Goal: Obtain resource: Download file/media

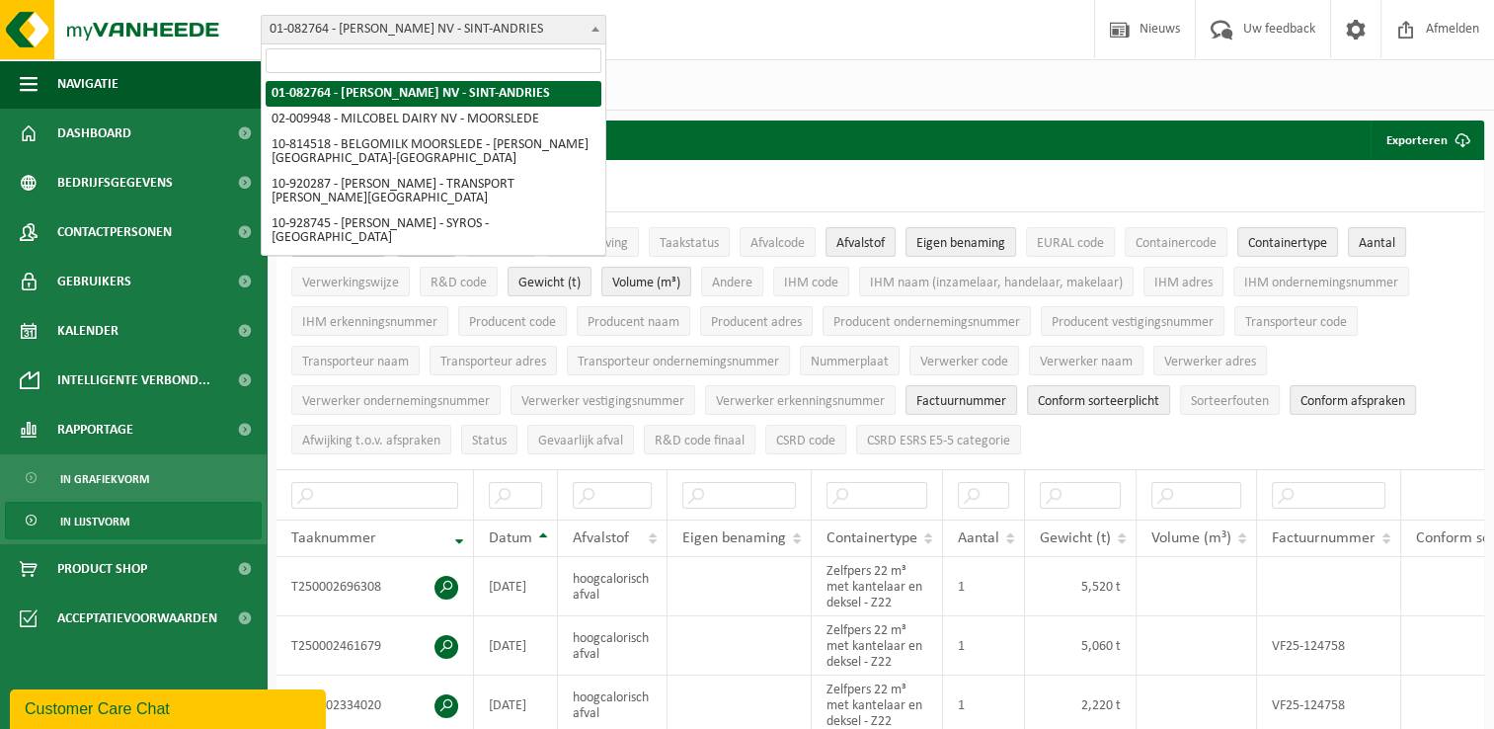
click at [584, 26] on span "01-082764 - [PERSON_NAME] NV - SINT-ANDRIES" at bounding box center [434, 30] width 344 height 28
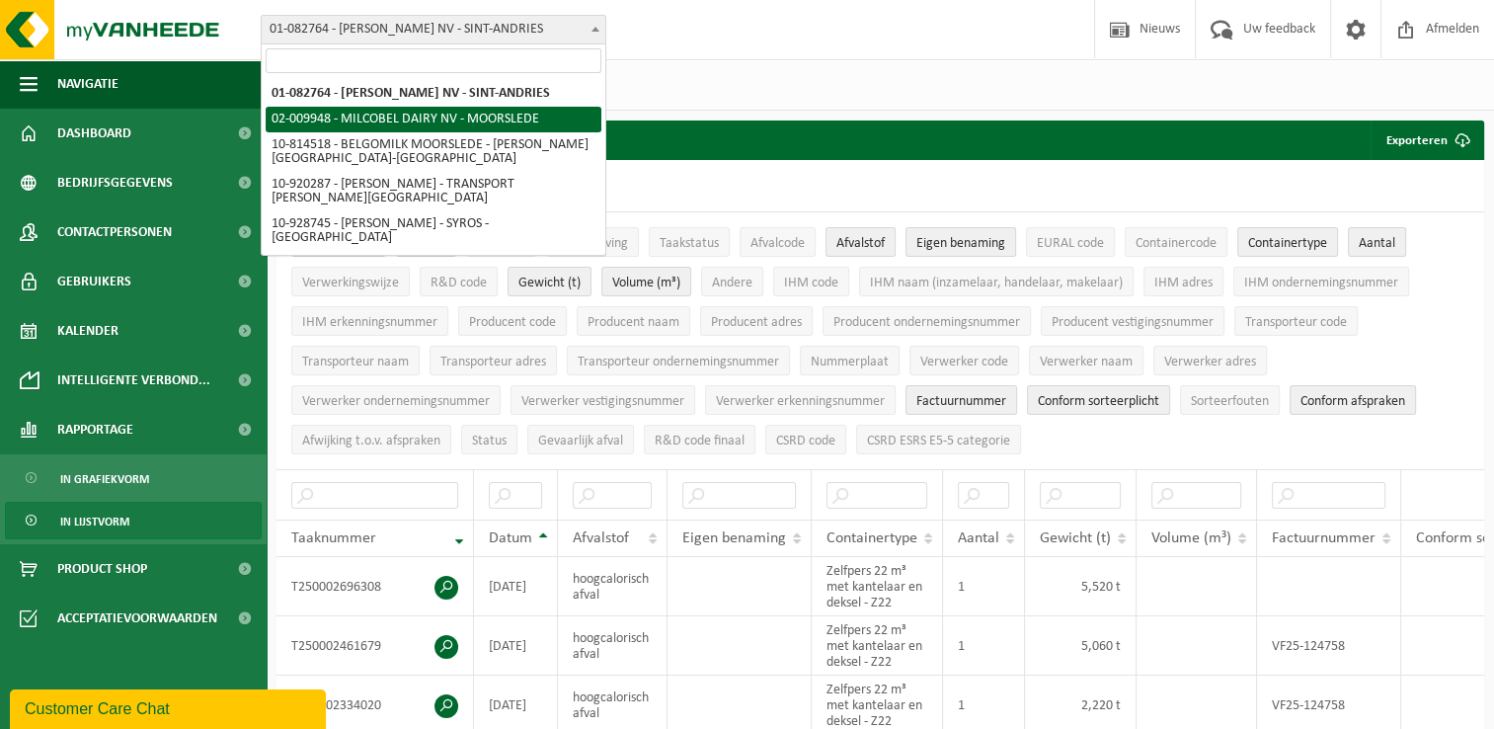
select select "1949"
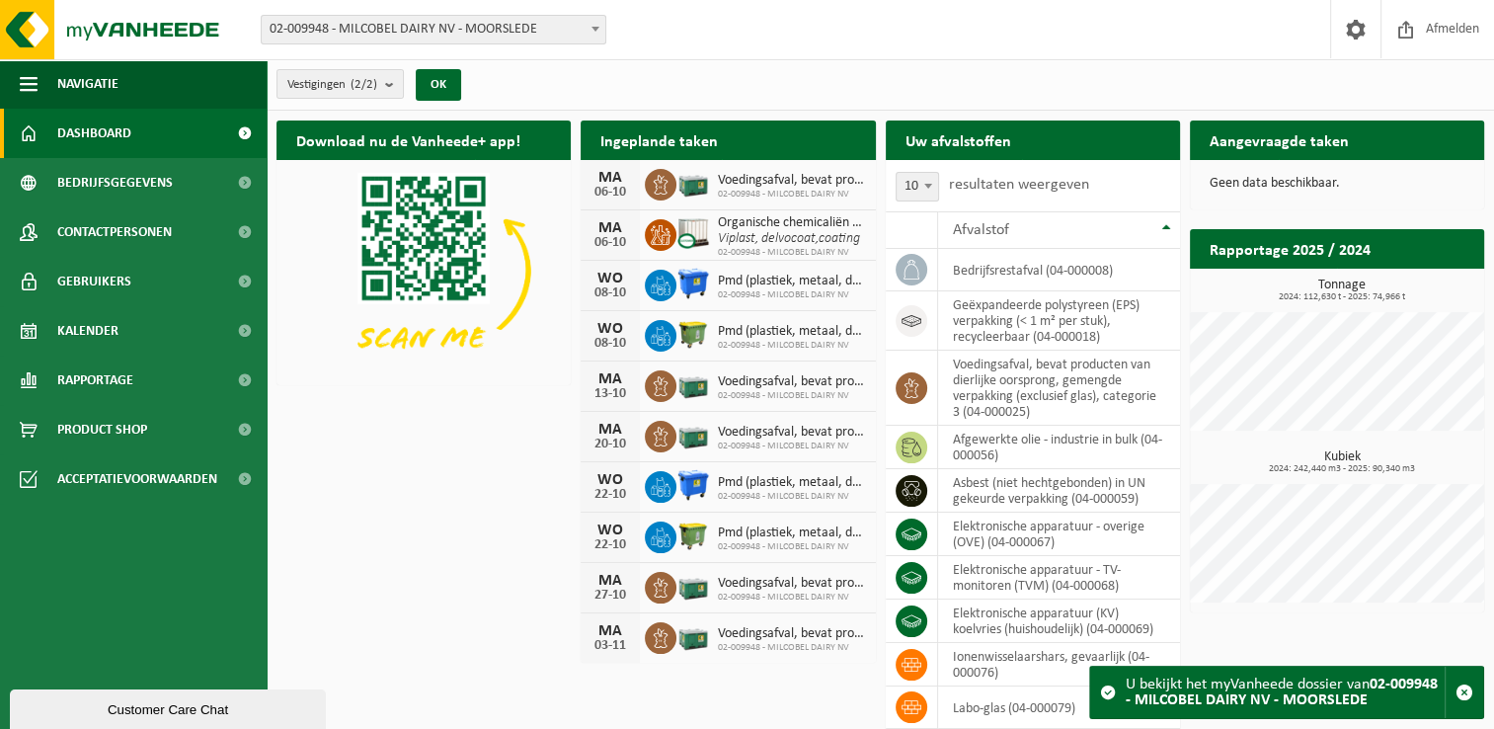
click at [796, 55] on div "Vestiging: 01-082764 - [PERSON_NAME] KAASIMPORT NV - SINT-ANDRIES 02-009948 - M…" at bounding box center [747, 30] width 1494 height 60
click at [146, 132] on link "Dashboard" at bounding box center [133, 133] width 267 height 49
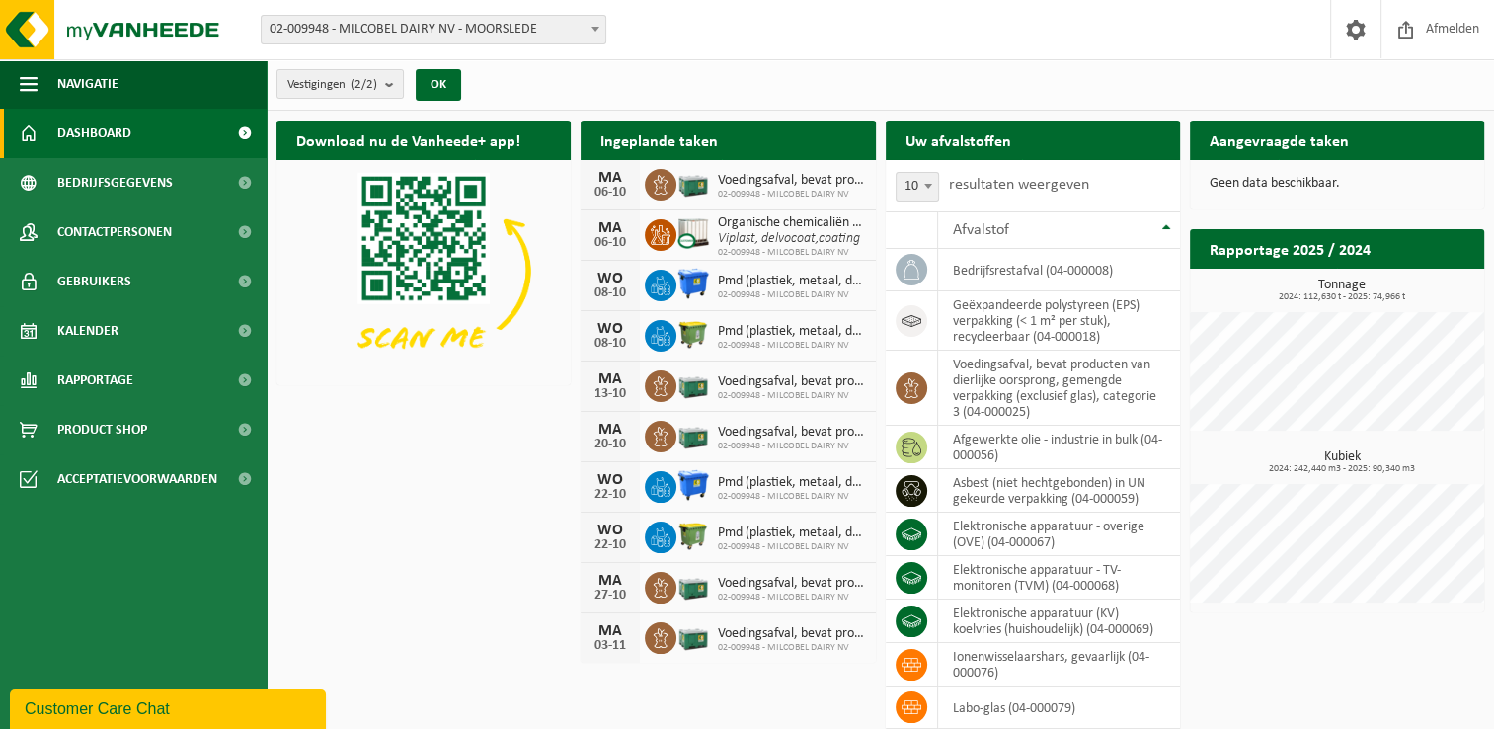
click at [849, 80] on div "Vestigingen (2/2) Alles selecteren Alles deselecteren Actieve selecteren MILCOB…" at bounding box center [881, 84] width 1228 height 51
click at [146, 377] on link "Rapportage" at bounding box center [133, 380] width 267 height 49
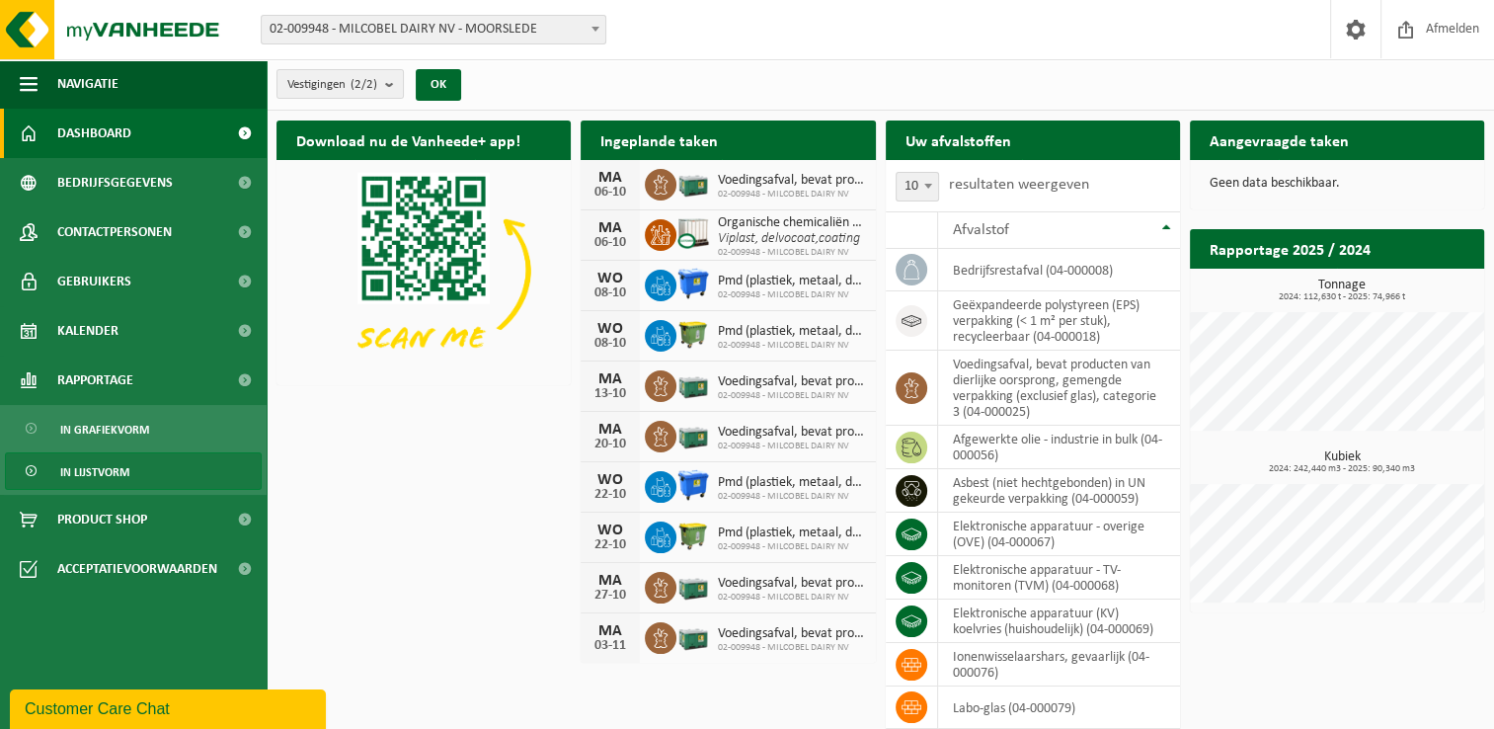
click at [115, 464] on span "In lijstvorm" at bounding box center [94, 472] width 69 height 38
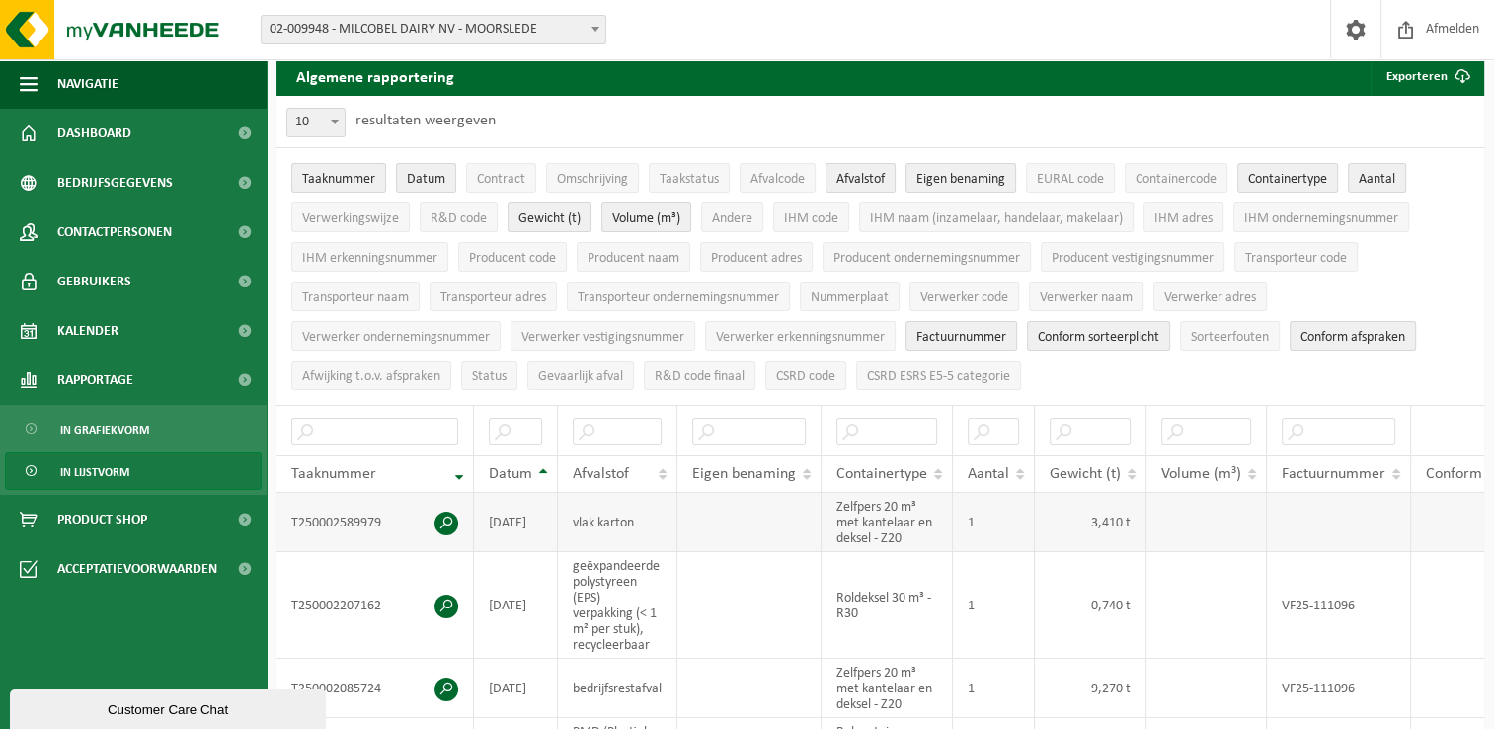
scroll to position [99, 0]
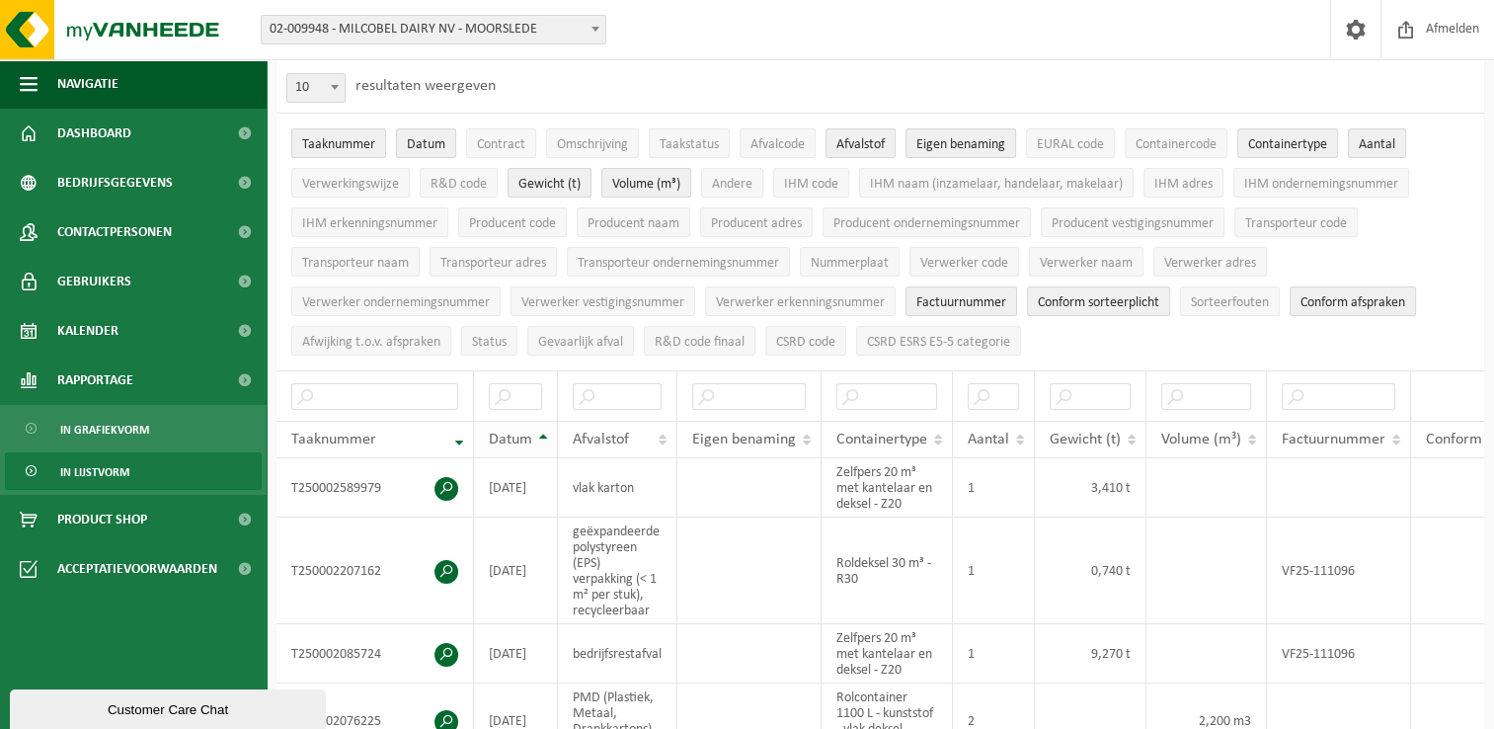
click at [537, 428] on th "Datum" at bounding box center [516, 440] width 84 height 38
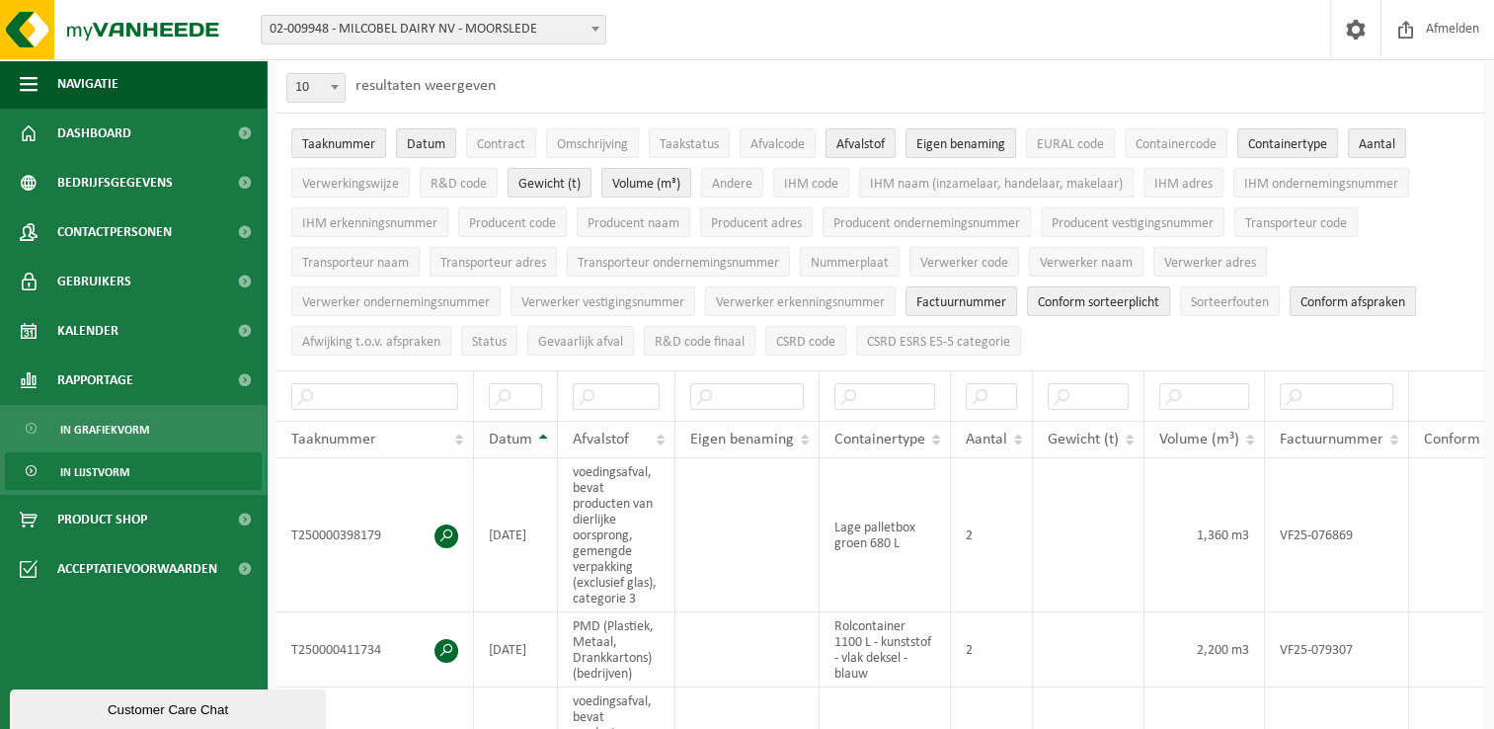
click at [536, 432] on th "Datum" at bounding box center [516, 440] width 84 height 38
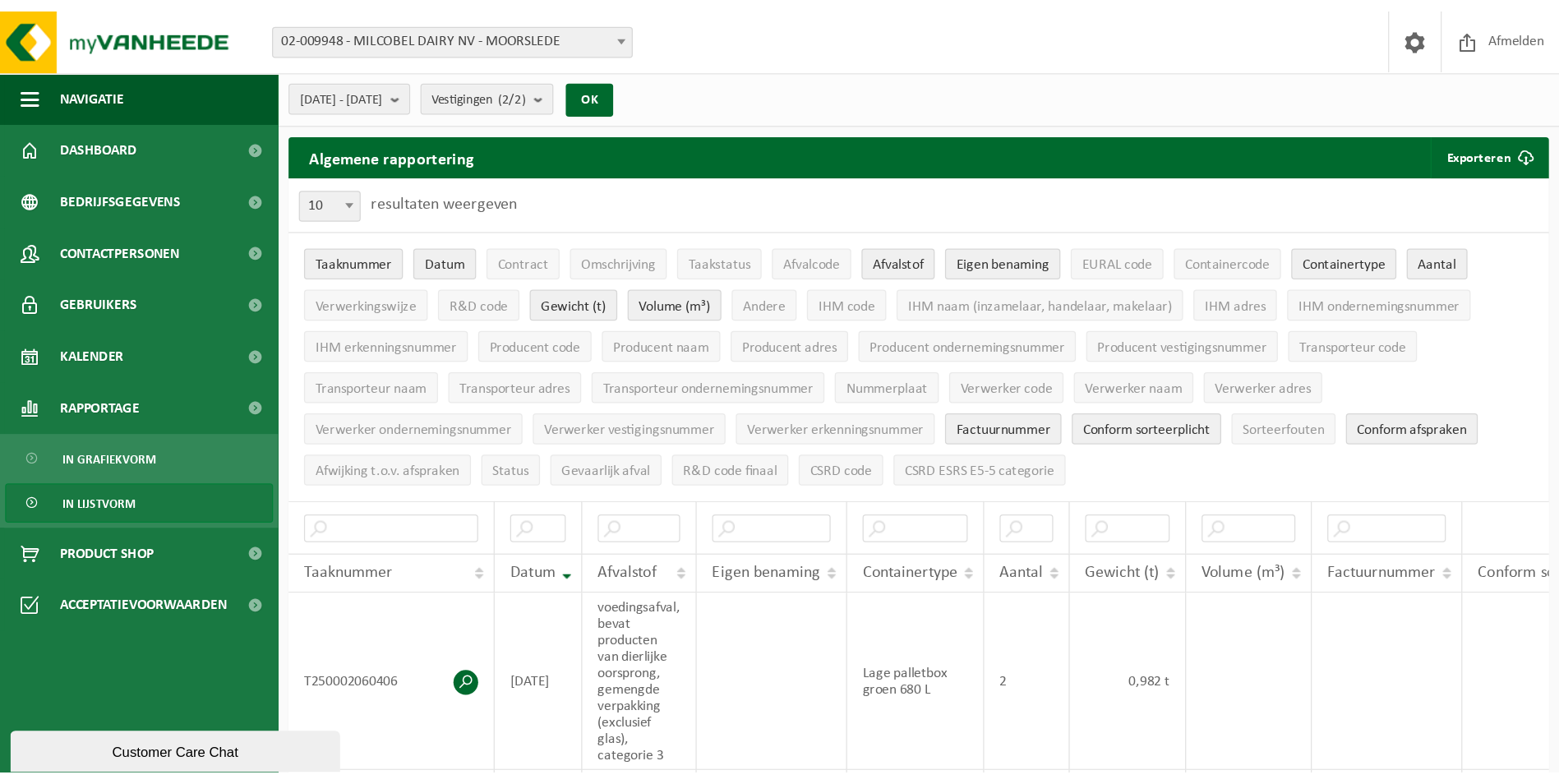
scroll to position [0, 0]
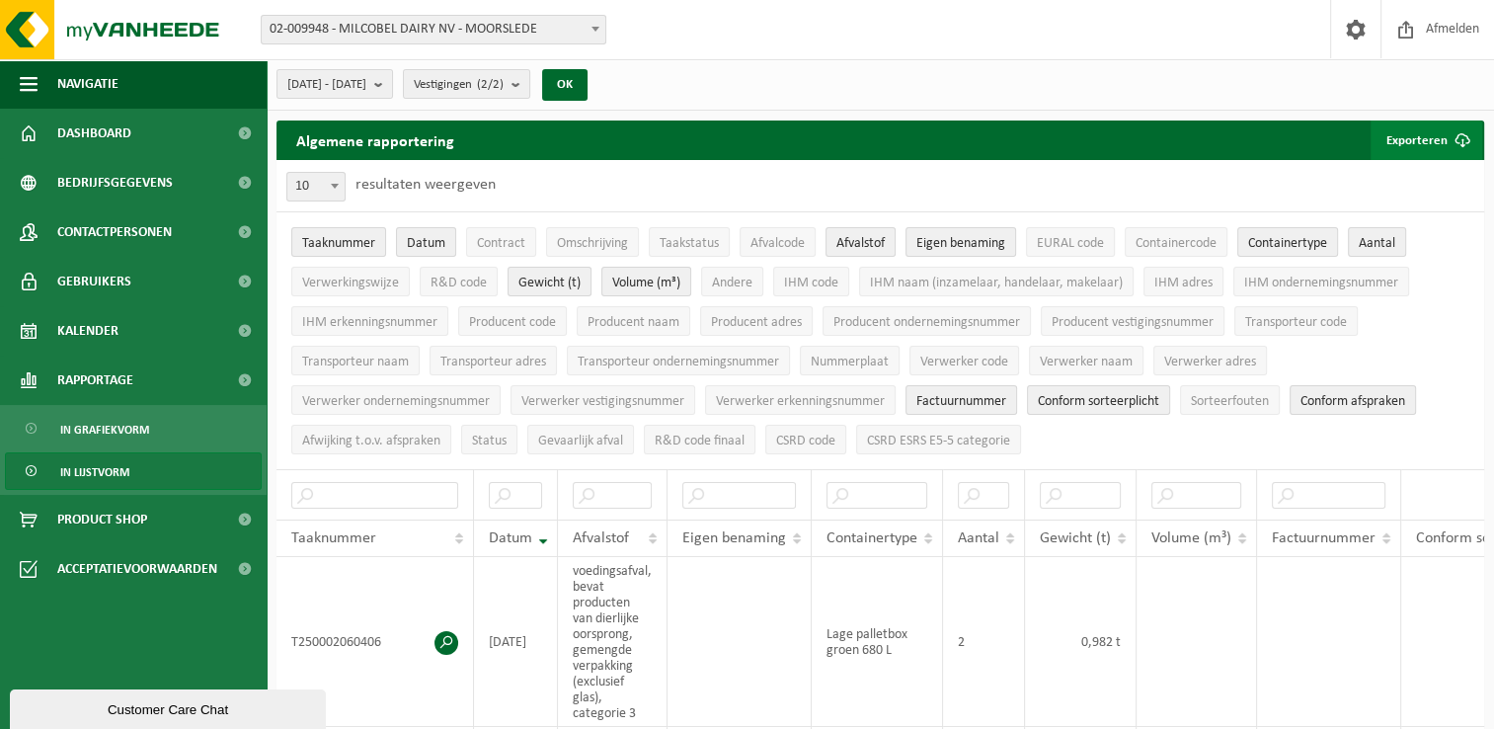
click at [1418, 136] on button "Exporteren" at bounding box center [1427, 140] width 112 height 40
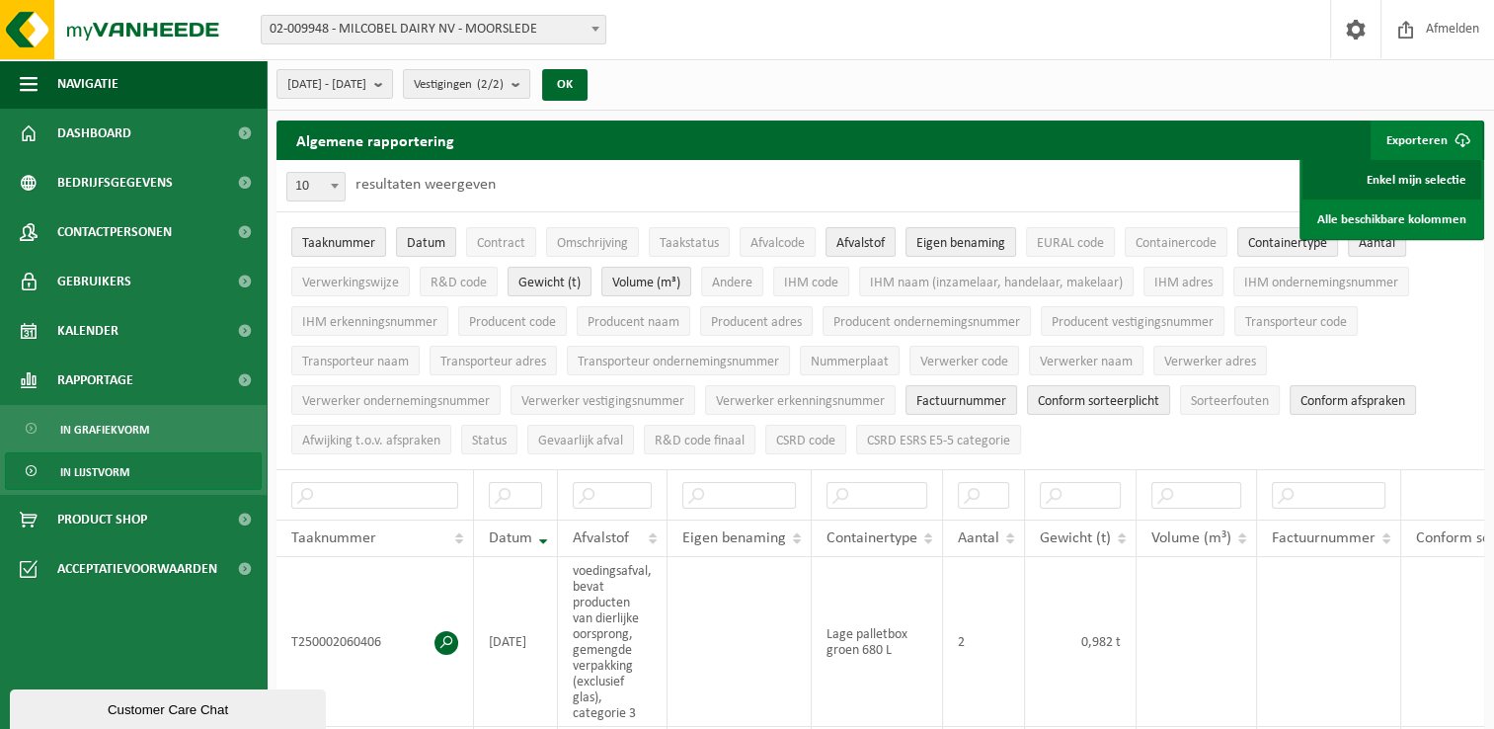
click at [1423, 176] on link "Enkel mijn selectie" at bounding box center [1392, 180] width 179 height 40
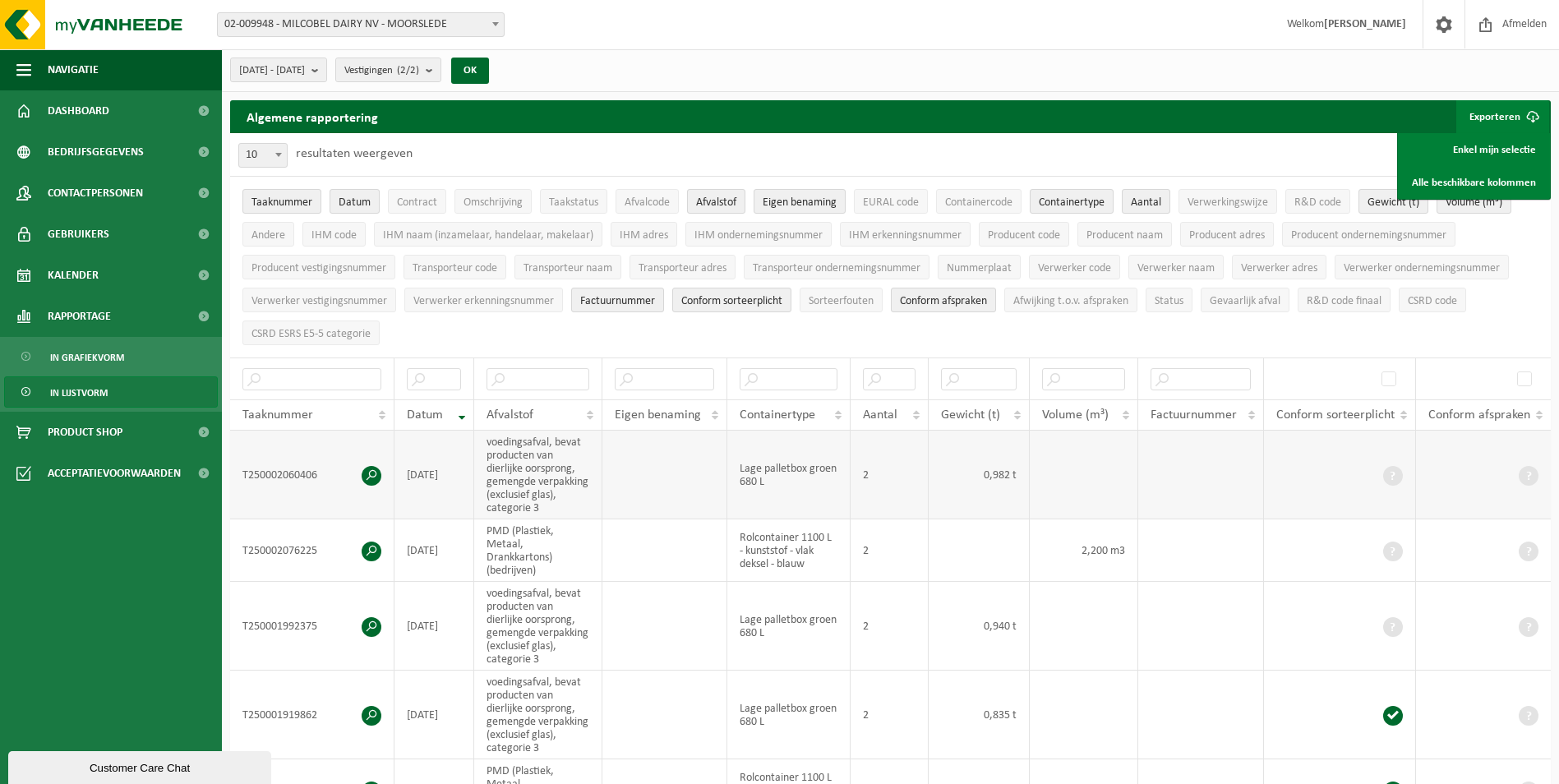
click at [804, 475] on td "Lage palletbox groen 680 L" at bounding box center [789, 474] width 123 height 89
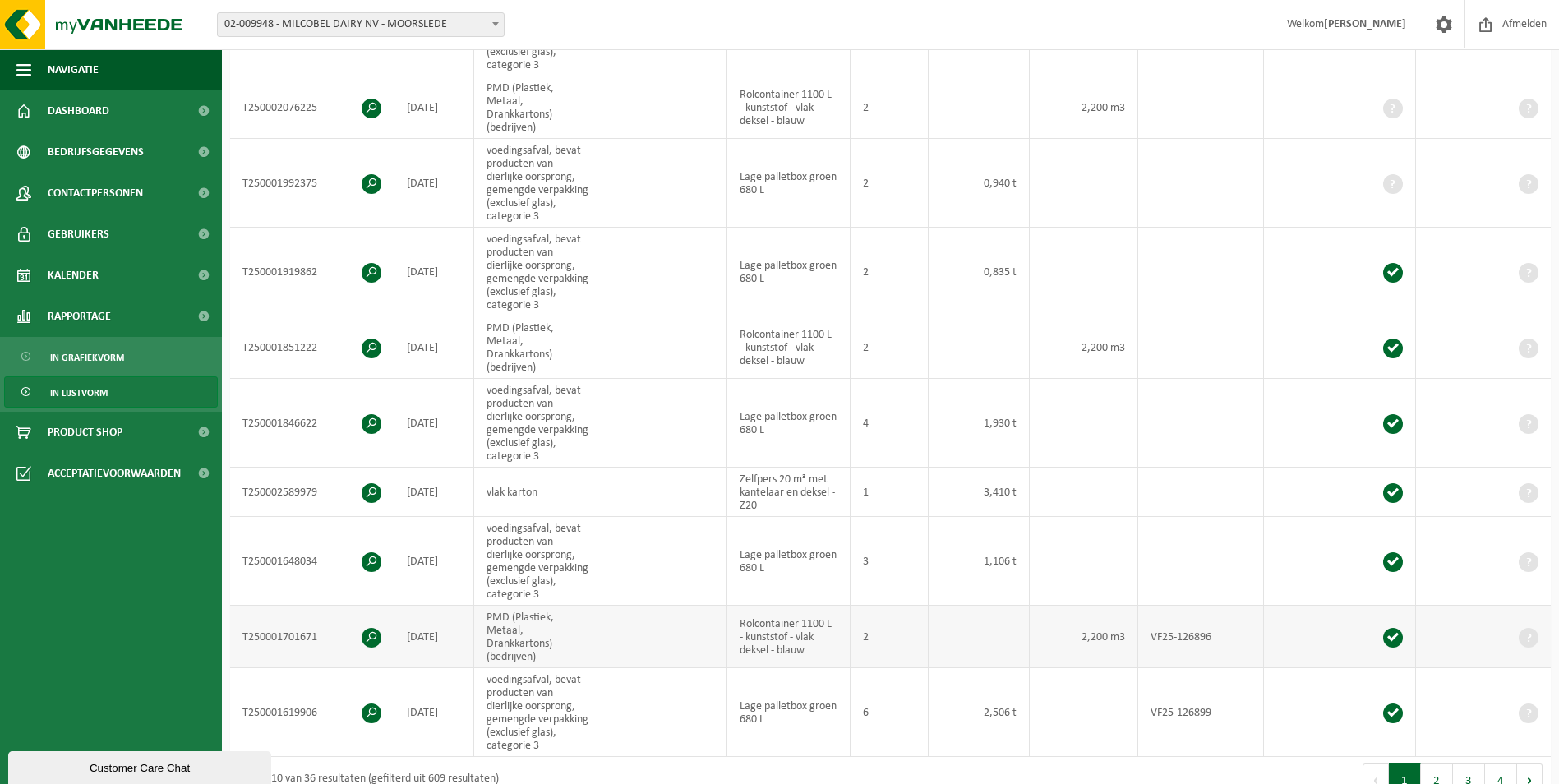
scroll to position [494, 0]
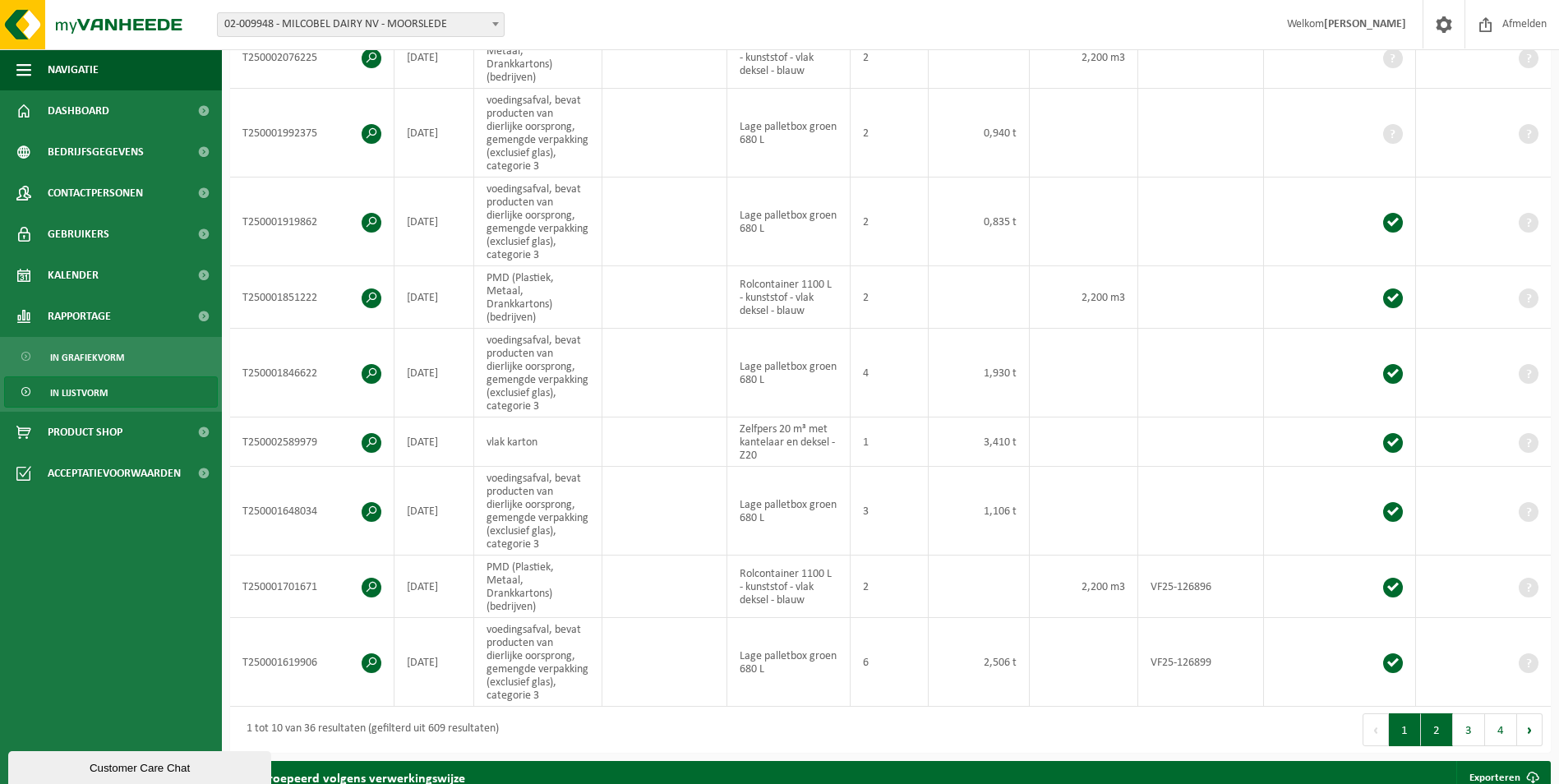
click at [1243, 593] on button "2" at bounding box center [1437, 730] width 32 height 33
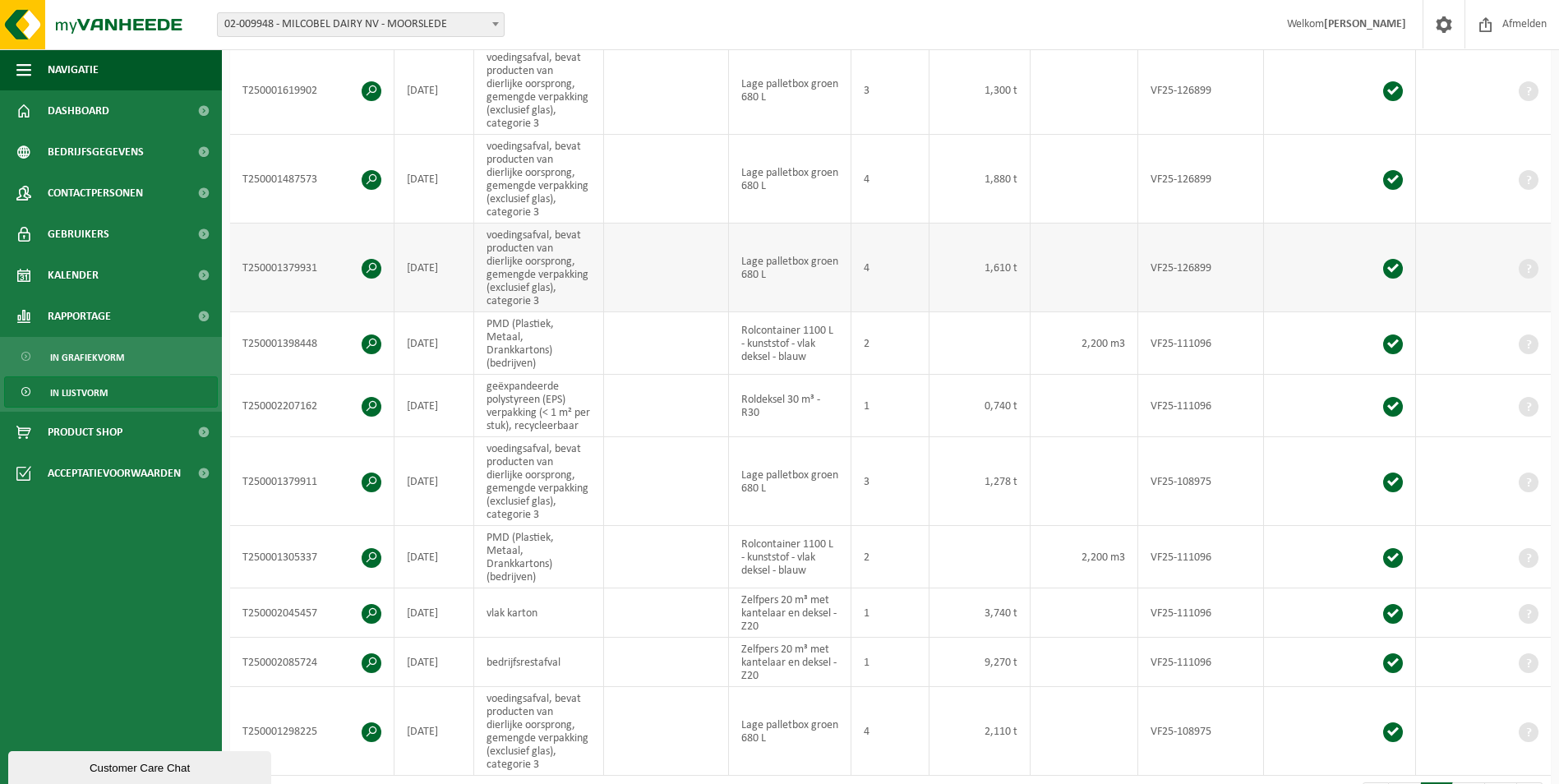
scroll to position [302, 0]
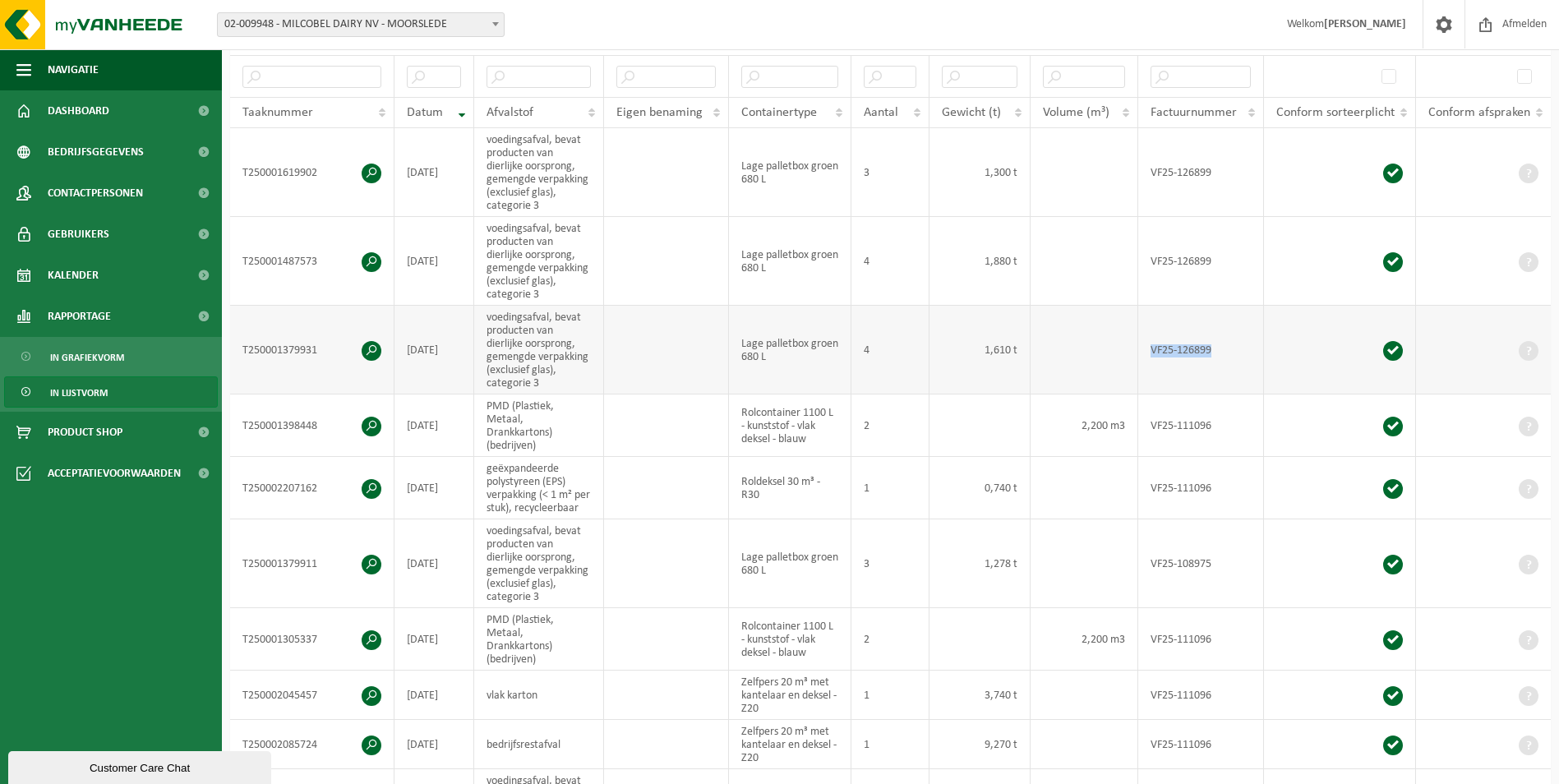
drag, startPoint x: 1209, startPoint y: 340, endPoint x: 1153, endPoint y: 344, distance: 56.1
click at [1153, 344] on td "VF25-126899" at bounding box center [1201, 350] width 126 height 89
copy td "VF25-126899"
click at [330, 348] on td "T250001379931" at bounding box center [313, 350] width 165 height 89
drag, startPoint x: 320, startPoint y: 259, endPoint x: 241, endPoint y: 251, distance: 79.4
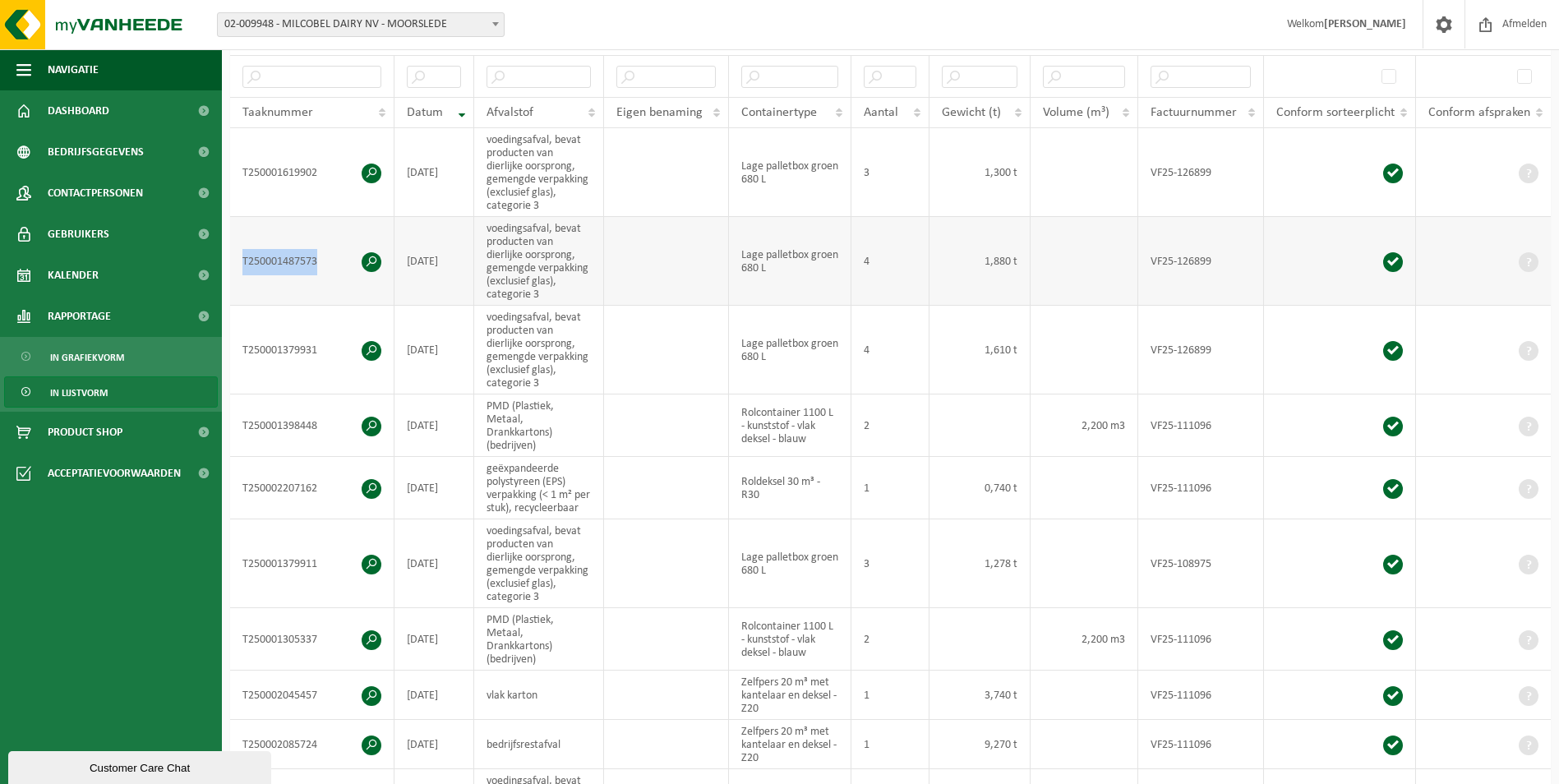
click at [241, 251] on td "T250001487573" at bounding box center [313, 261] width 165 height 89
copy td "T250001487573"
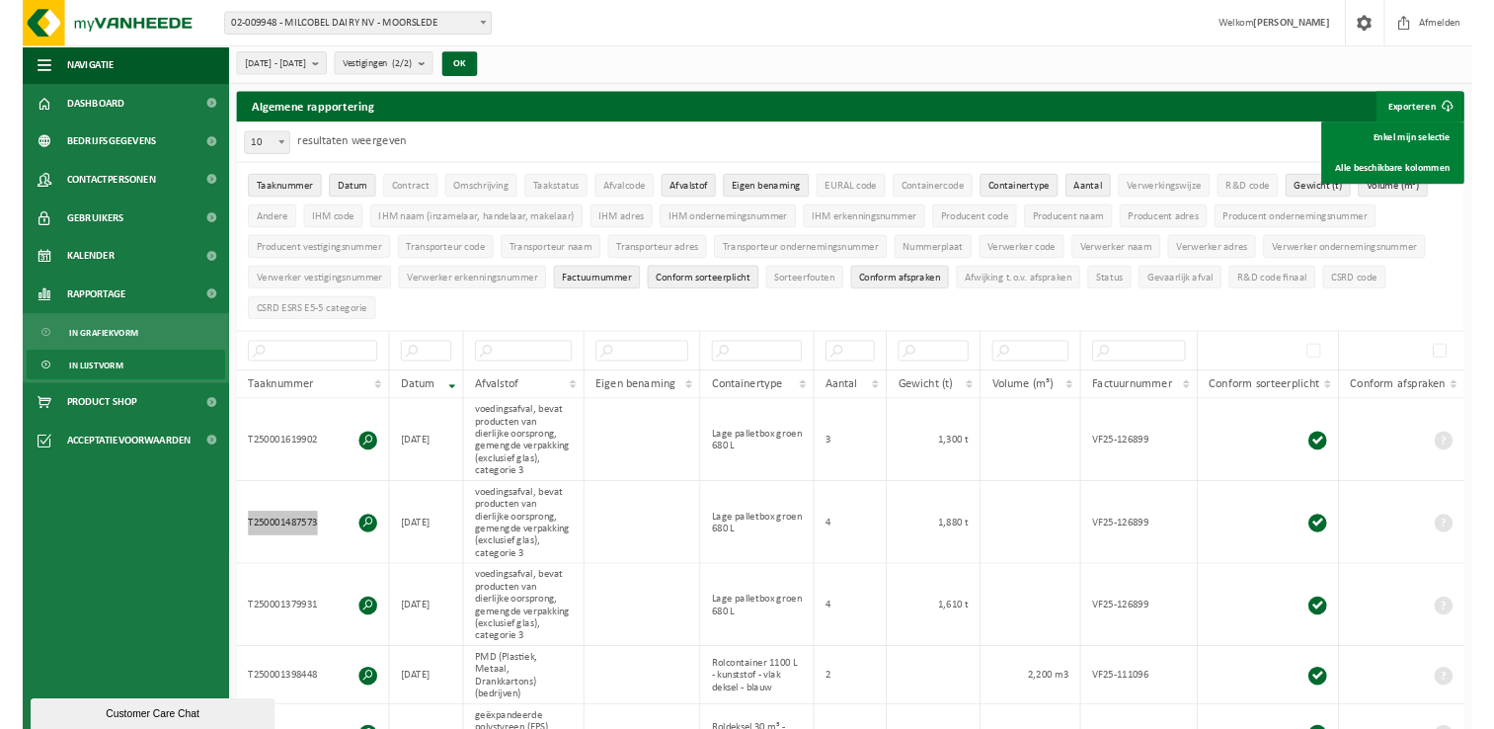
scroll to position [0, 0]
